Goal: Task Accomplishment & Management: Use online tool/utility

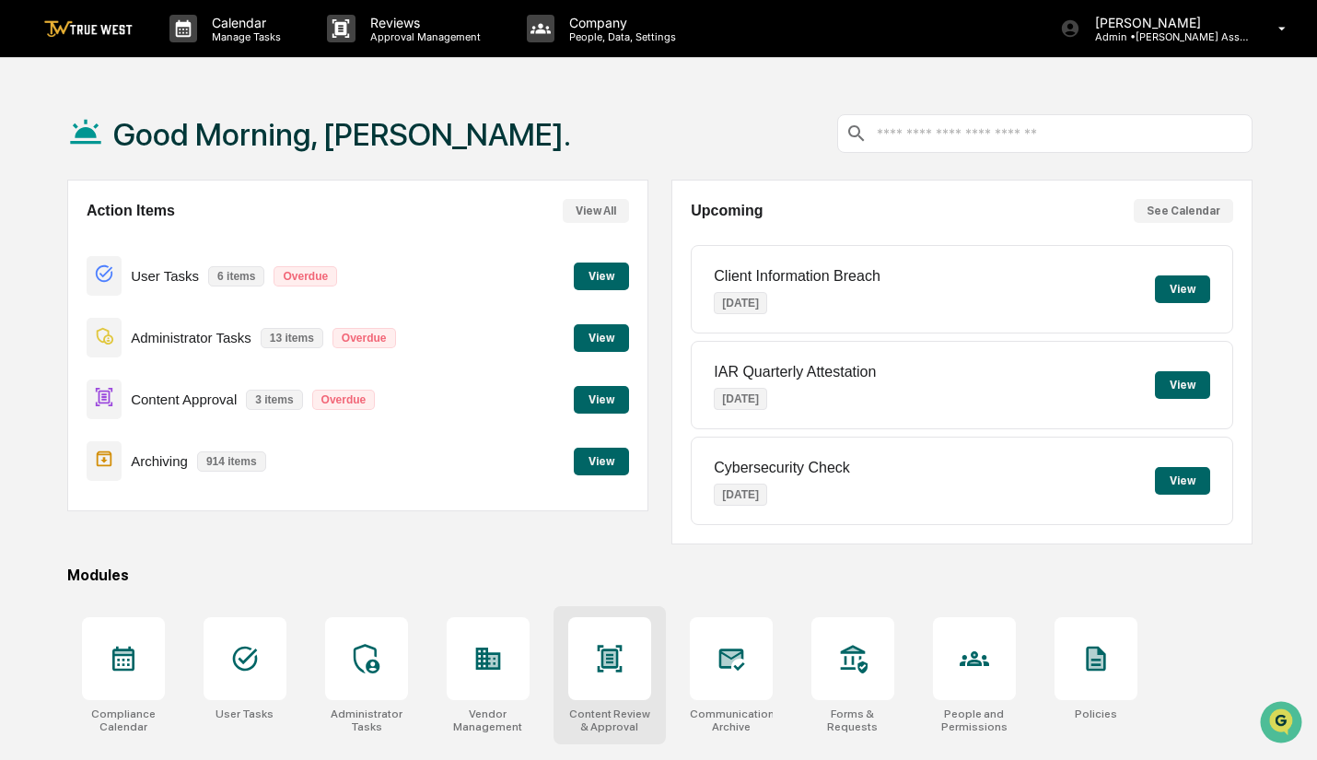
click at [599, 680] on div at bounding box center [609, 658] width 83 height 83
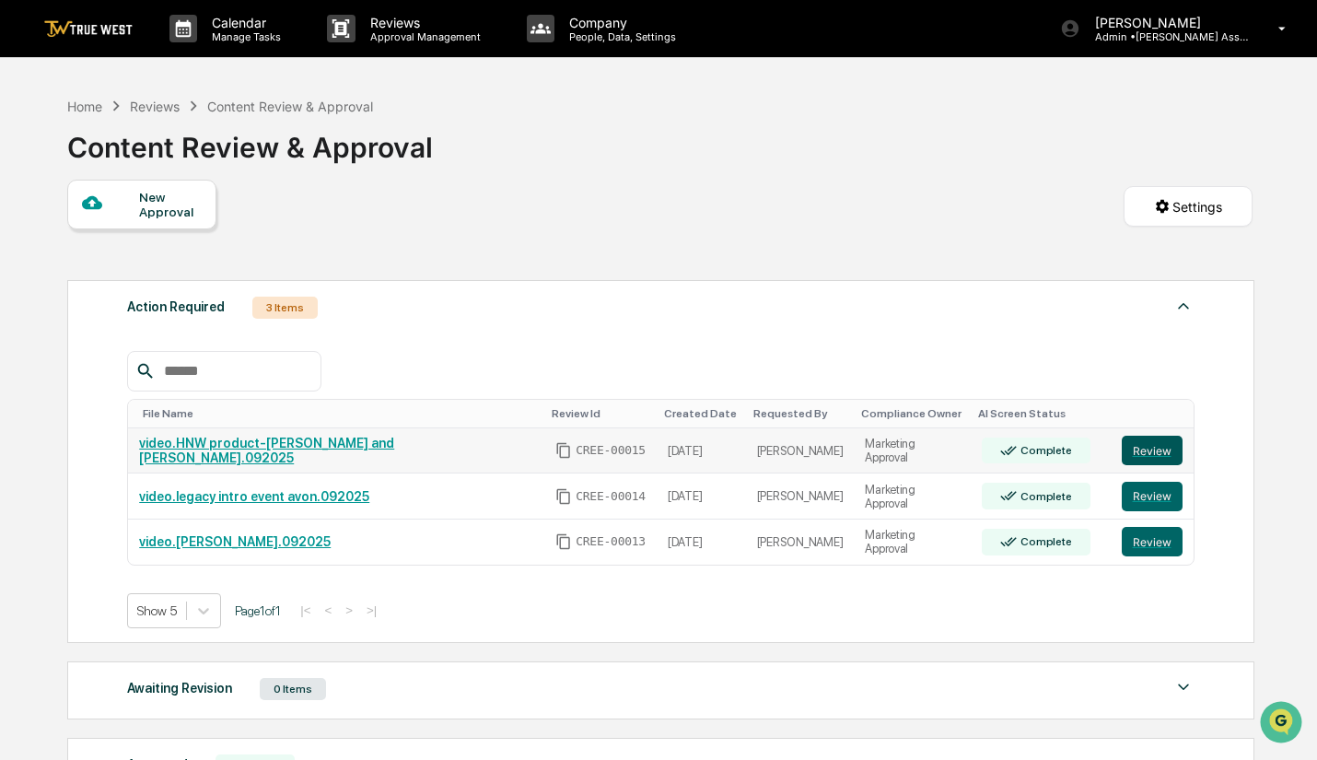
click at [1140, 447] on button "Review" at bounding box center [1152, 450] width 61 height 29
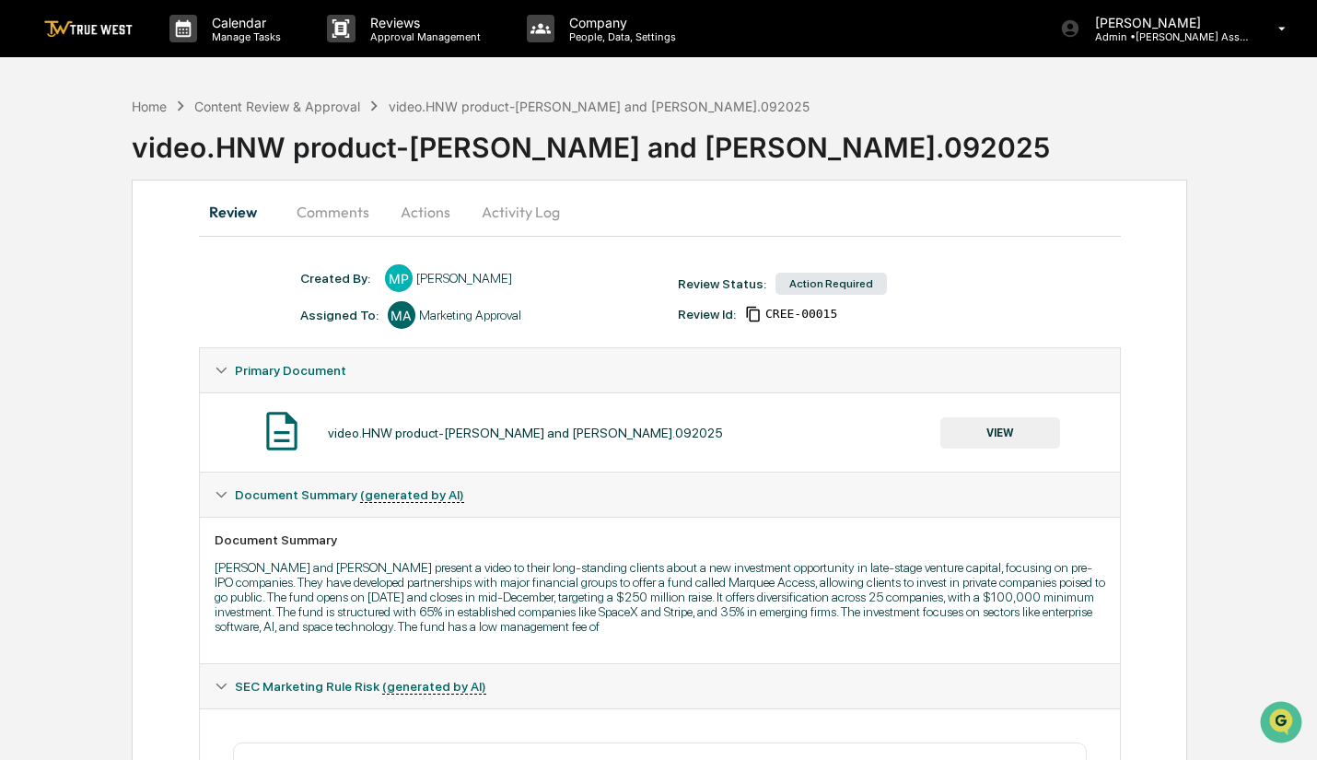
click at [434, 211] on button "Actions" at bounding box center [425, 212] width 83 height 44
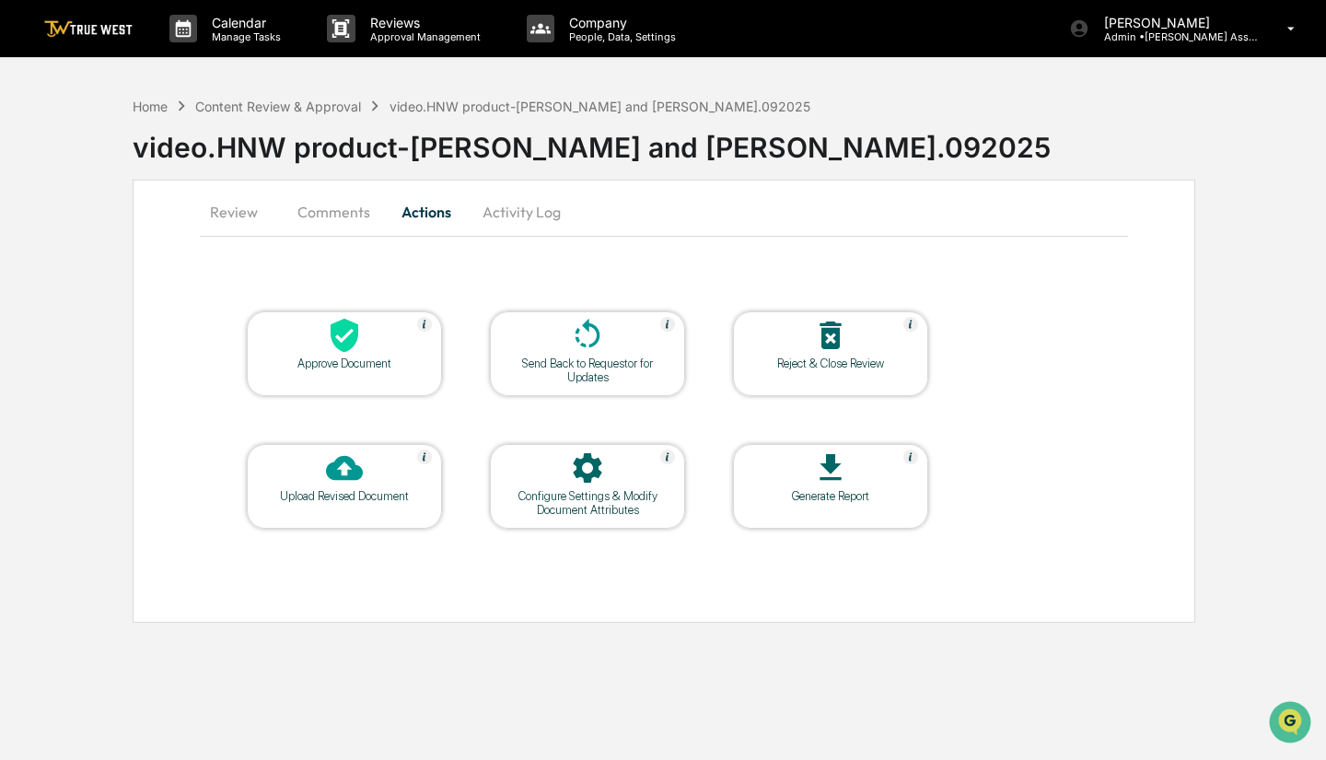
click at [354, 363] on div "Approve Document" at bounding box center [345, 363] width 166 height 14
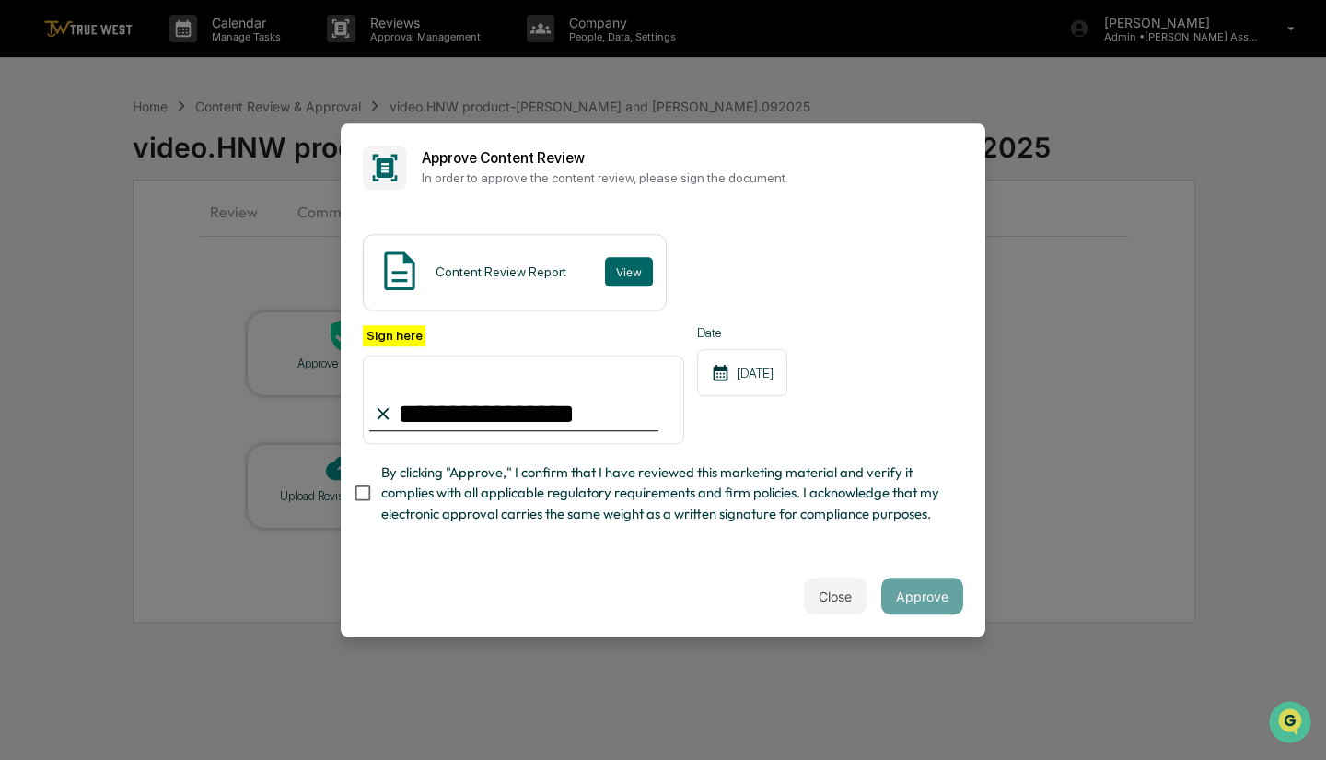
type input "**********"
click at [913, 603] on button "Approve" at bounding box center [923, 596] width 82 height 37
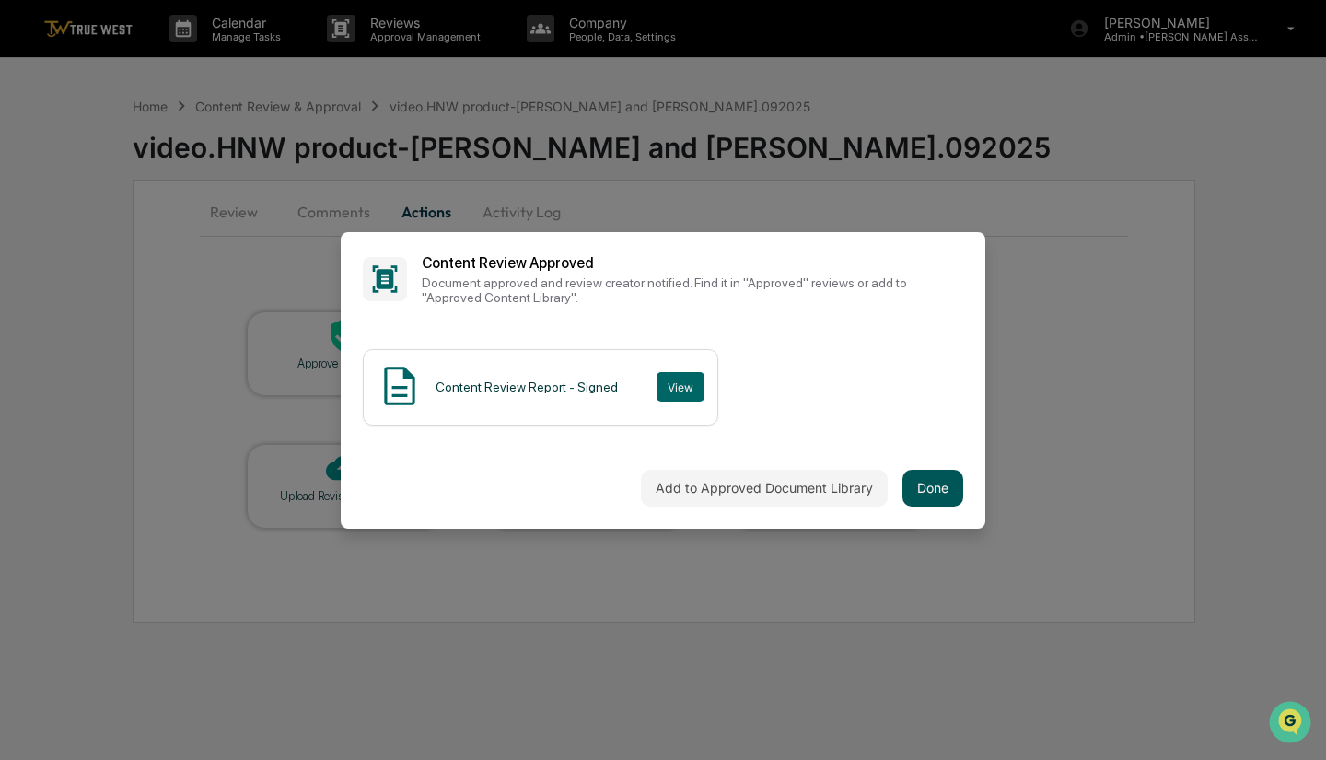
click at [928, 494] on button "Done" at bounding box center [933, 488] width 61 height 37
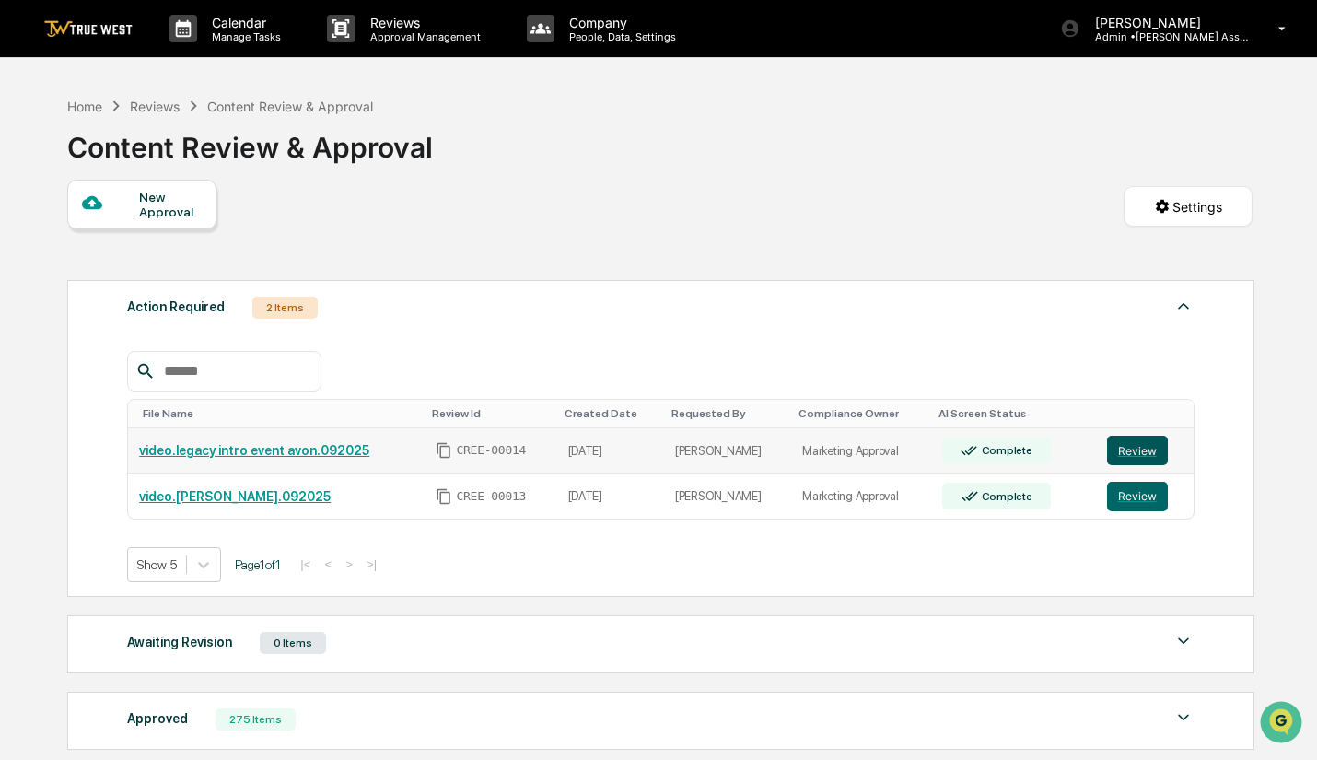
click at [1130, 449] on button "Review" at bounding box center [1137, 450] width 61 height 29
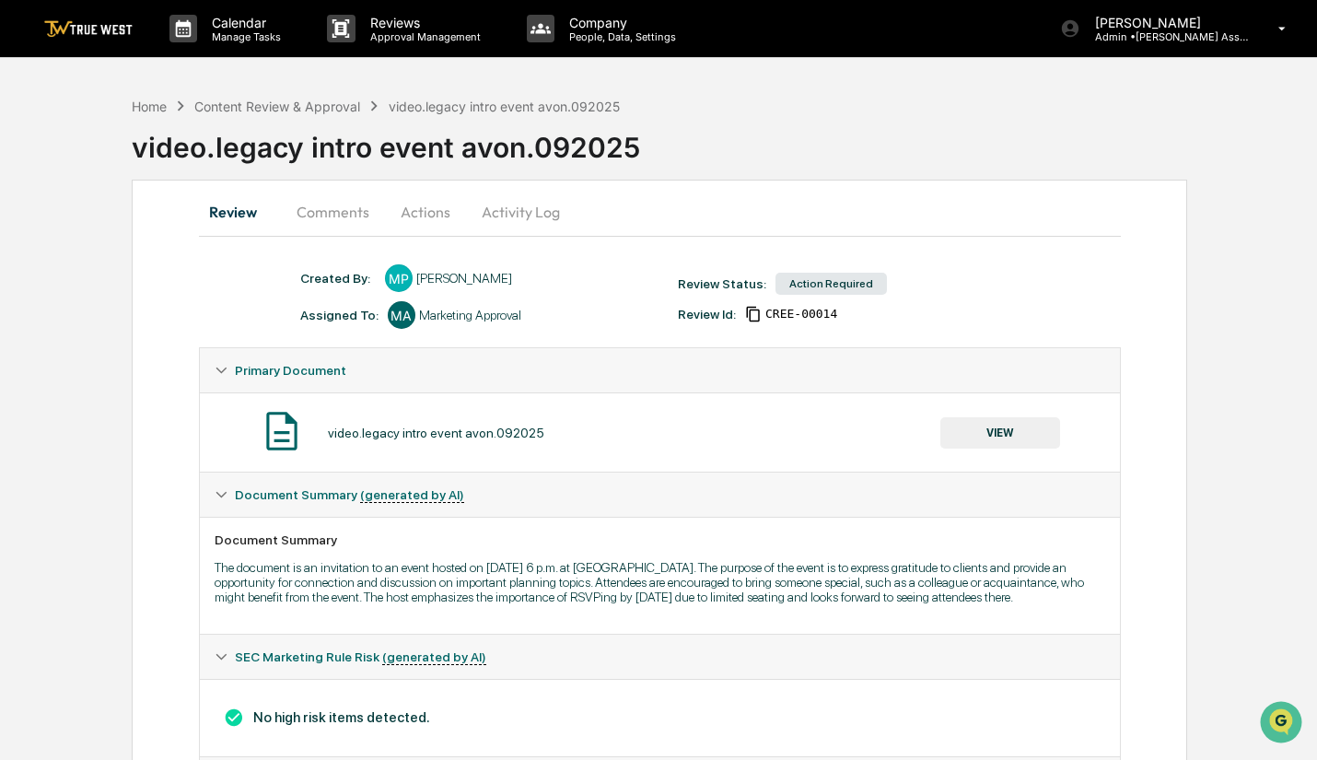
click at [412, 214] on button "Actions" at bounding box center [425, 212] width 83 height 44
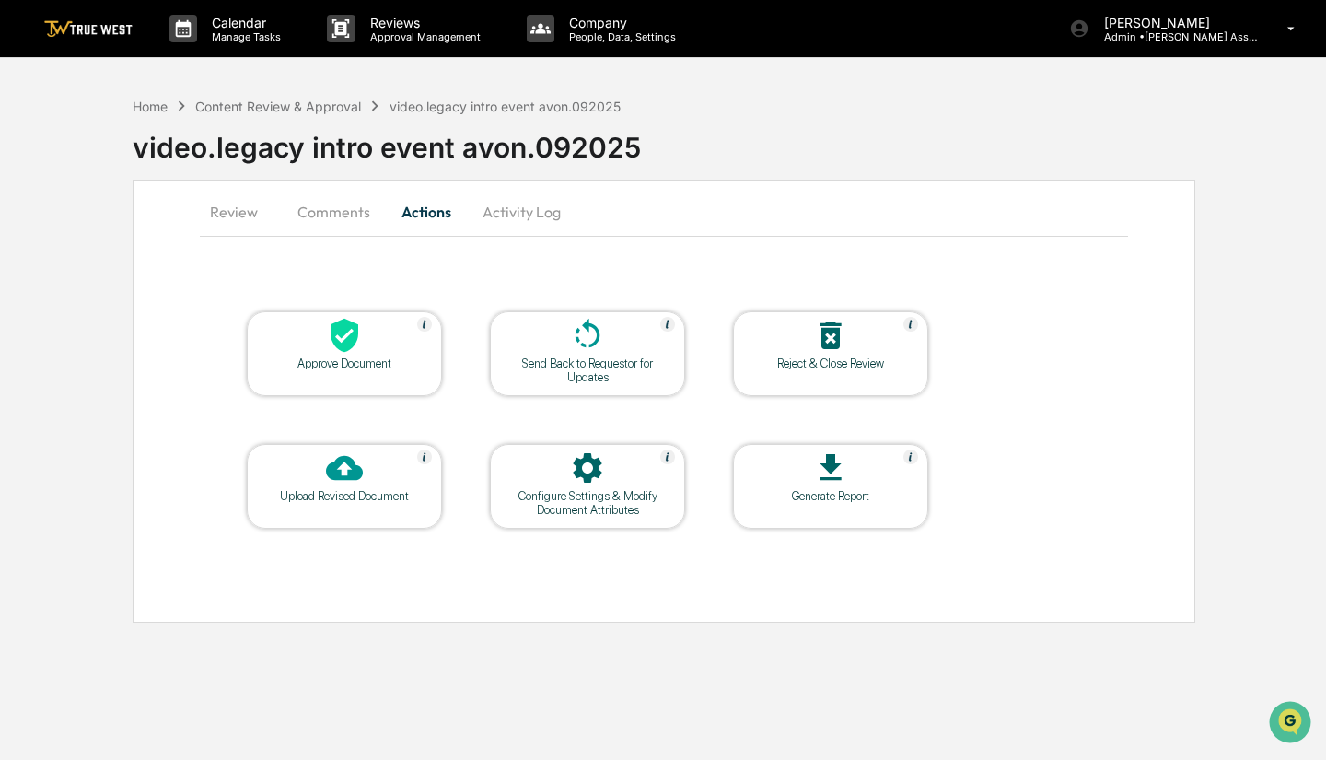
click at [363, 347] on div at bounding box center [344, 337] width 184 height 40
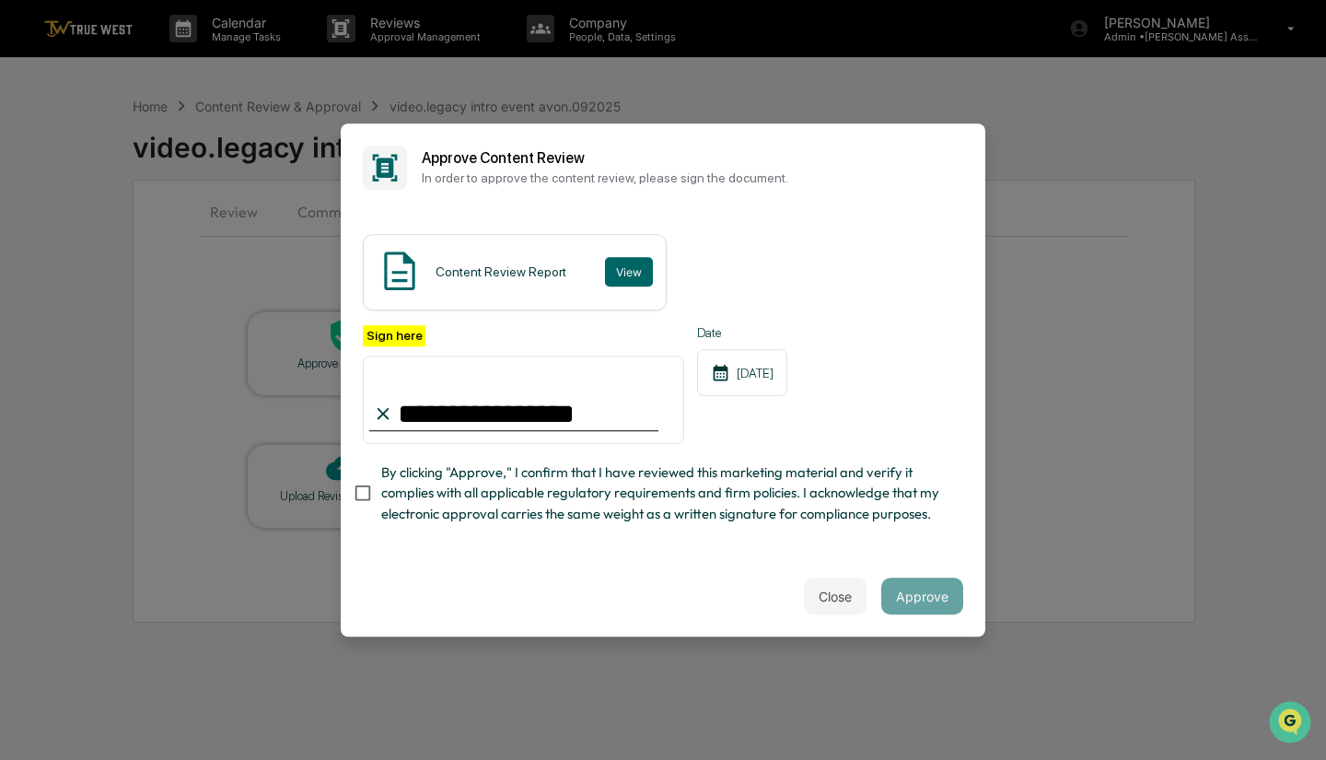
type input "**********"
click at [915, 600] on button "Approve" at bounding box center [923, 596] width 82 height 37
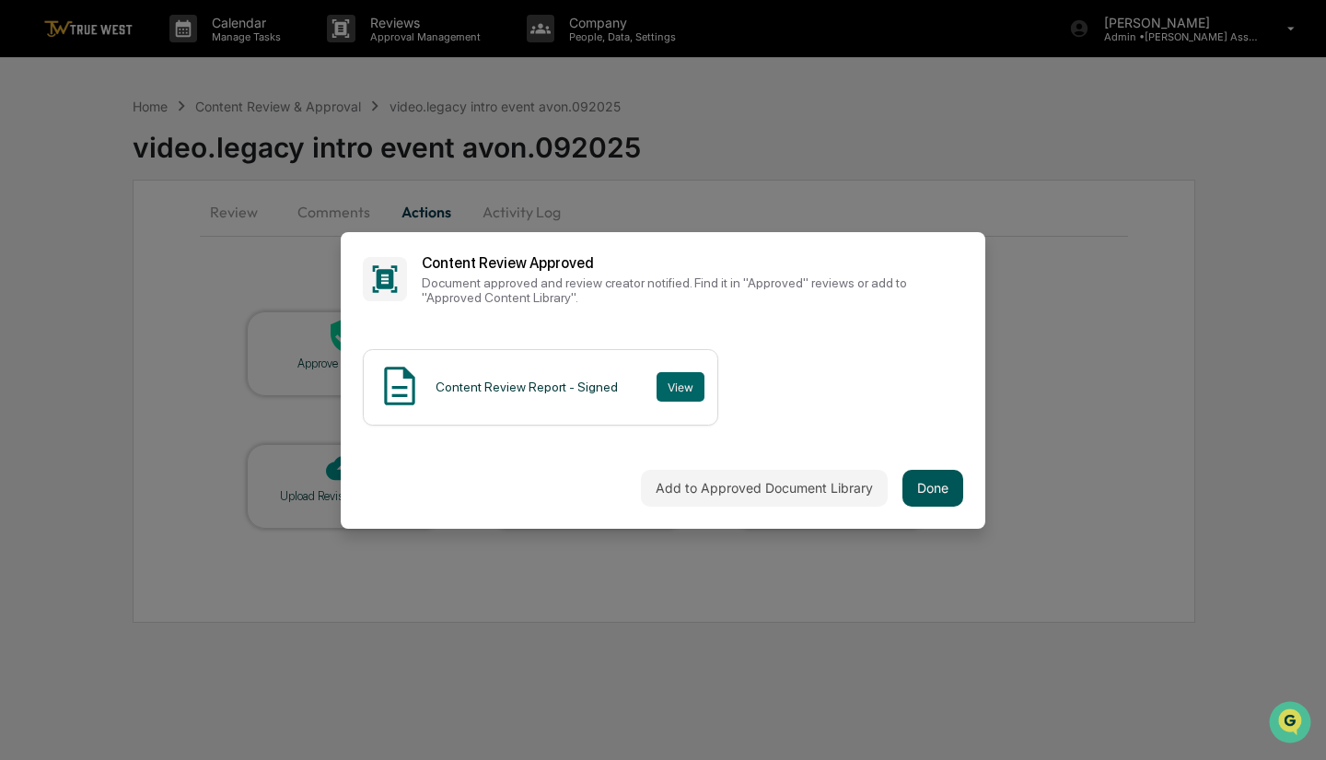
click at [922, 502] on button "Done" at bounding box center [933, 488] width 61 height 37
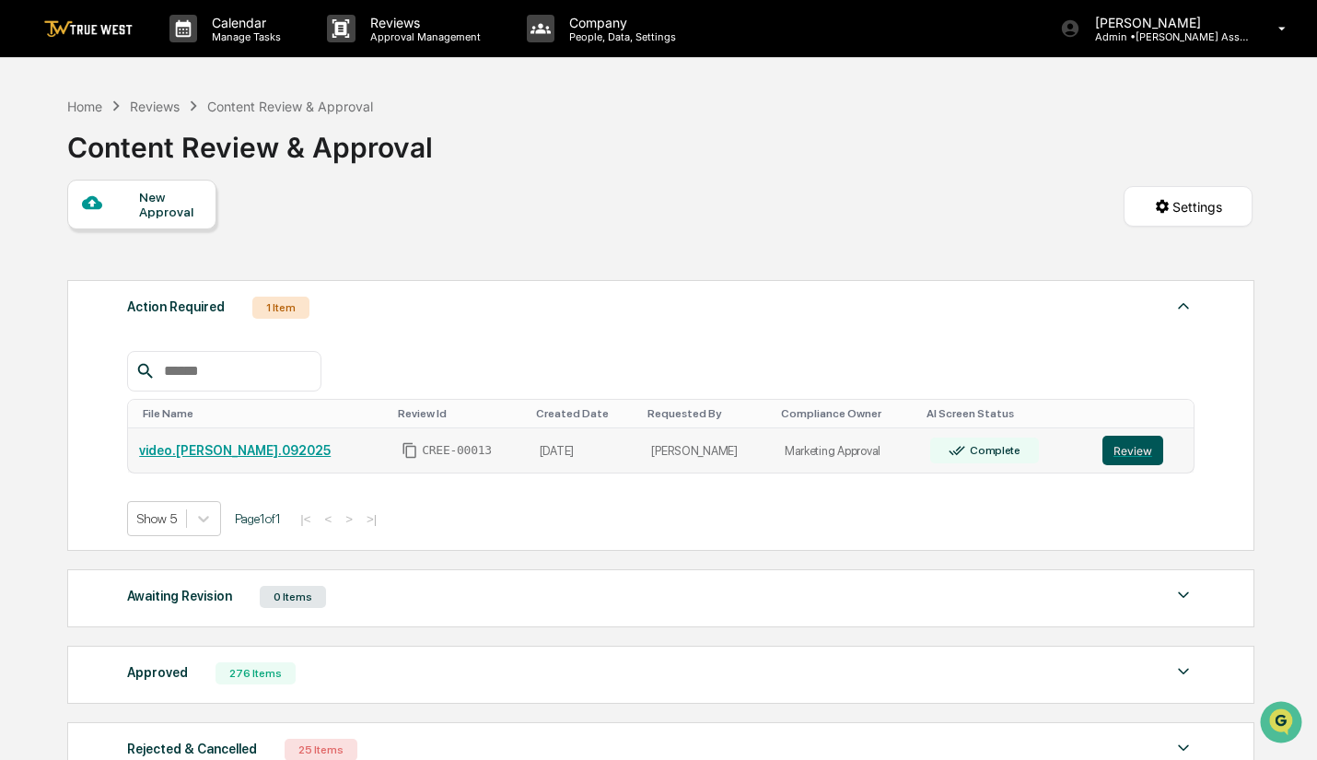
click at [1143, 461] on button "Review" at bounding box center [1133, 450] width 61 height 29
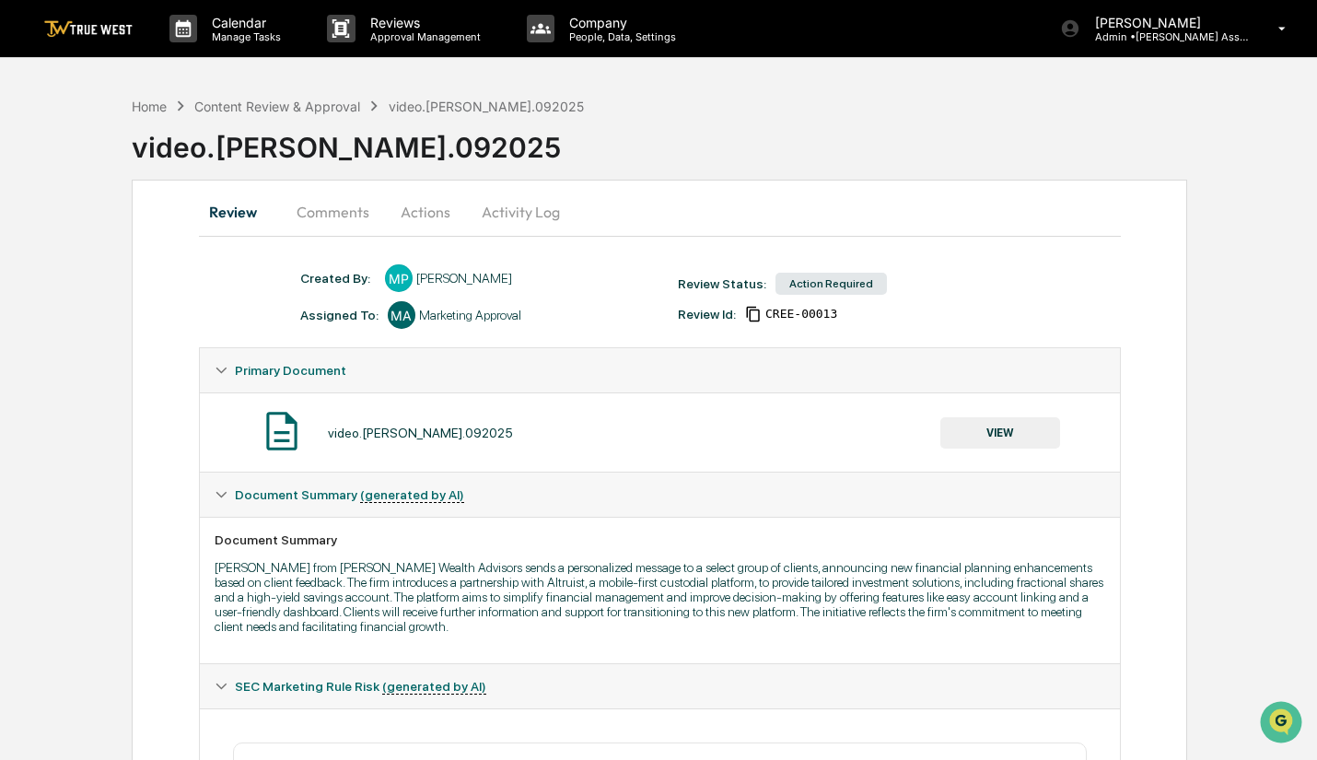
click at [417, 216] on button "Actions" at bounding box center [425, 212] width 83 height 44
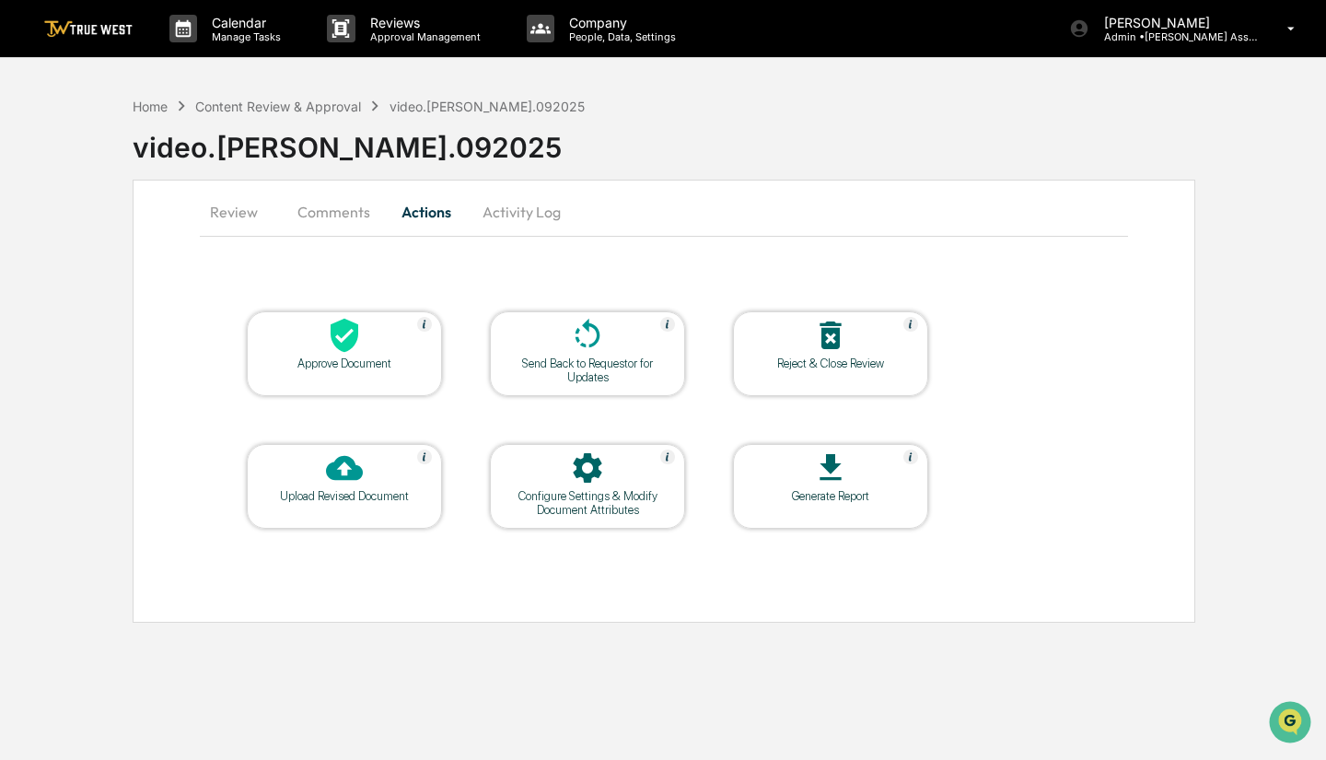
click at [359, 353] on icon at bounding box center [344, 335] width 37 height 37
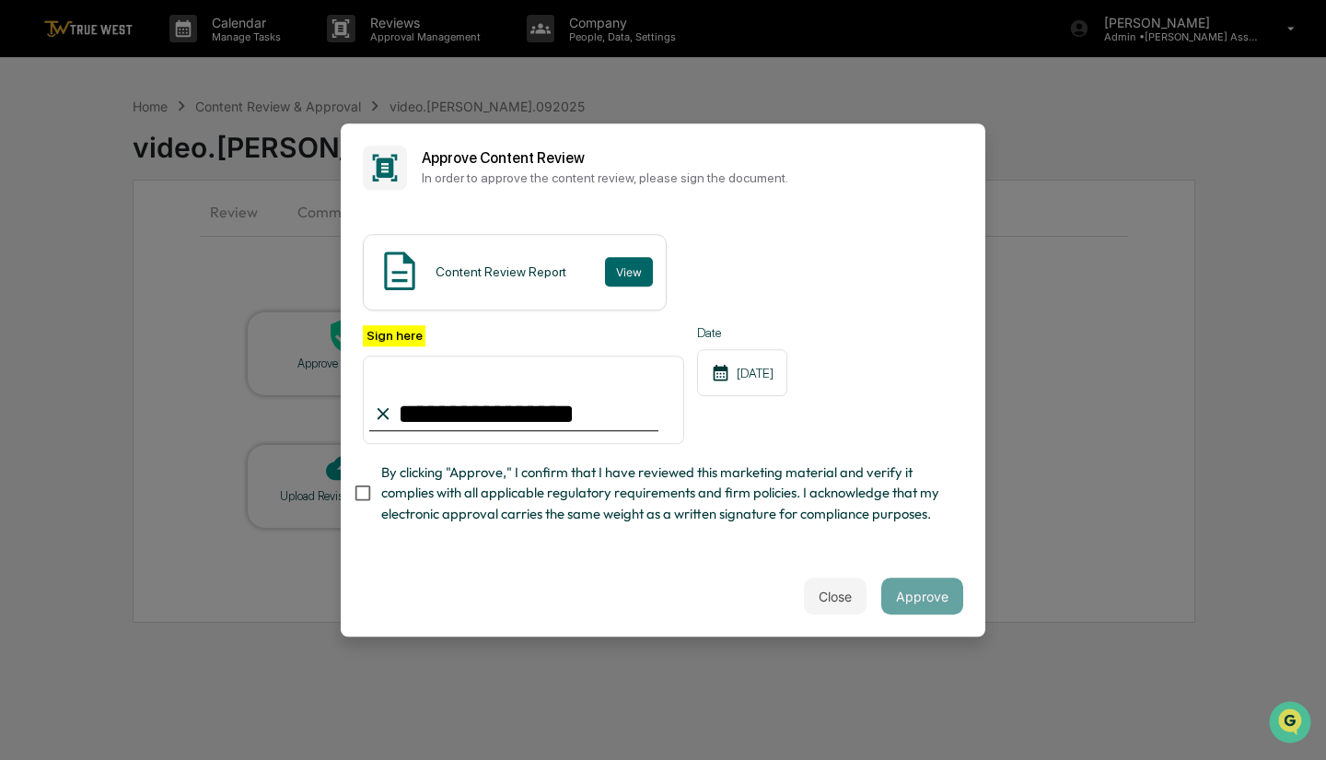
type input "**********"
click at [909, 598] on button "Approve" at bounding box center [923, 596] width 82 height 37
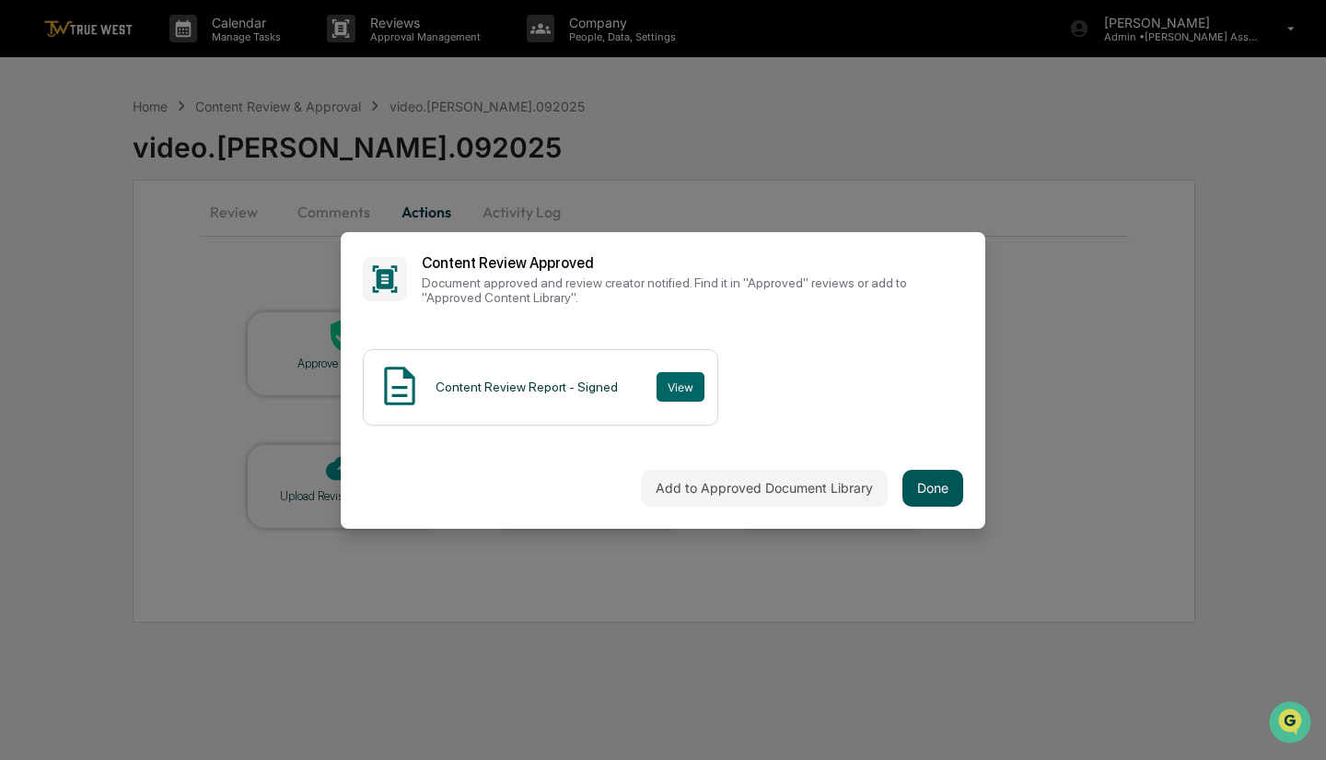
click at [931, 485] on button "Done" at bounding box center [933, 488] width 61 height 37
